Goal: Task Accomplishment & Management: Manage account settings

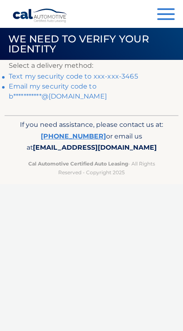
click at [41, 77] on link "Text my security code to xxx-xxx-3465" at bounding box center [73, 76] width 129 height 8
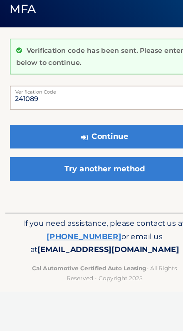
type input "241089"
click at [91, 145] on button "Continue" at bounding box center [91, 155] width 165 height 21
click at [42, 145] on button "Continue" at bounding box center [91, 155] width 165 height 21
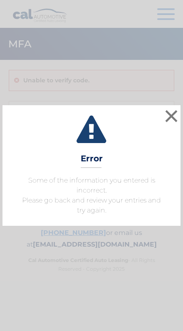
click at [170, 118] on button "×" at bounding box center [171, 116] width 17 height 17
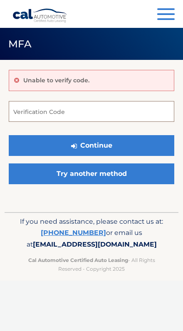
click at [27, 109] on input "Verification Code" at bounding box center [91, 111] width 165 height 21
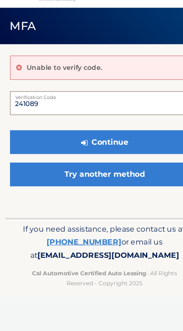
type input "241089"
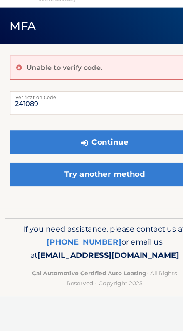
click at [47, 135] on button "Continue" at bounding box center [91, 145] width 165 height 21
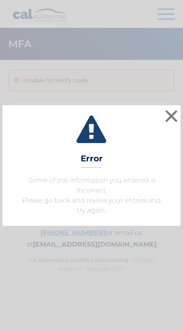
click at [170, 114] on button "×" at bounding box center [171, 116] width 17 height 17
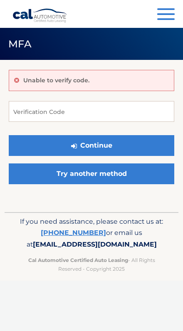
click at [115, 176] on link "Try another method" at bounding box center [91, 173] width 165 height 21
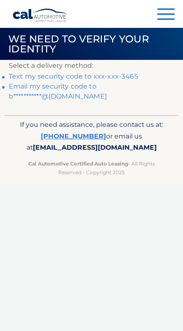
click at [107, 77] on link "Text my security code to xxx-xxx-3465" at bounding box center [73, 76] width 129 height 8
click at [58, 97] on link "**********" at bounding box center [58, 91] width 98 height 18
